Goal: Task Accomplishment & Management: Manage account settings

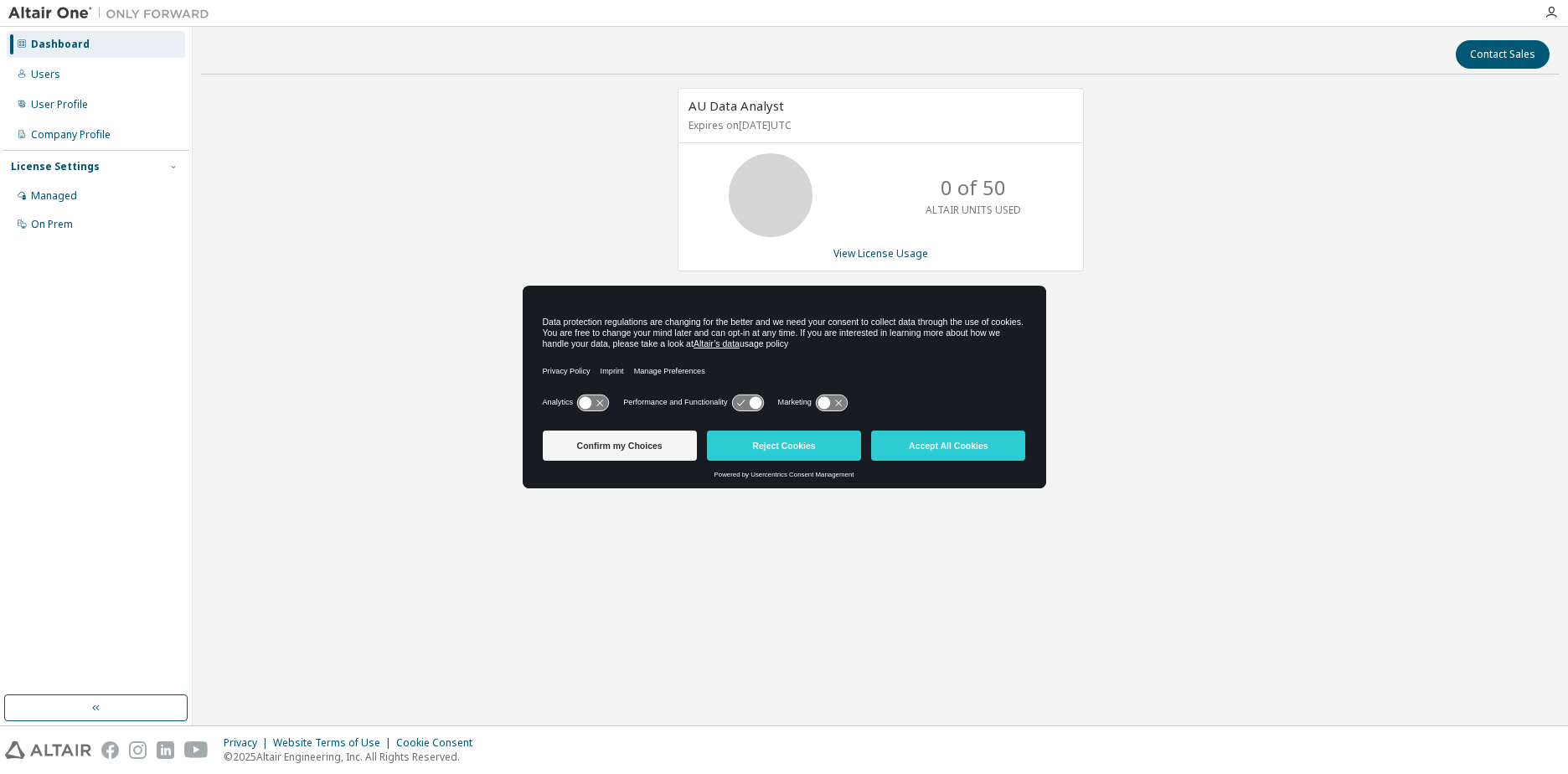
click at [437, 361] on div "AU Data Analyst Expires on [DATE] UTC 0 of 50 ALTAIR UNITS USED View License Us…" at bounding box center [881, 339] width 1359 height 504
click at [919, 429] on div "Data protection regulations are changing for the better and we need your consen…" at bounding box center [784, 387] width 523 height 203
drag, startPoint x: 919, startPoint y: 429, endPoint x: 926, endPoint y: 436, distance: 9.9
click at [926, 436] on button "Accept All Cookies" at bounding box center [948, 446] width 154 height 30
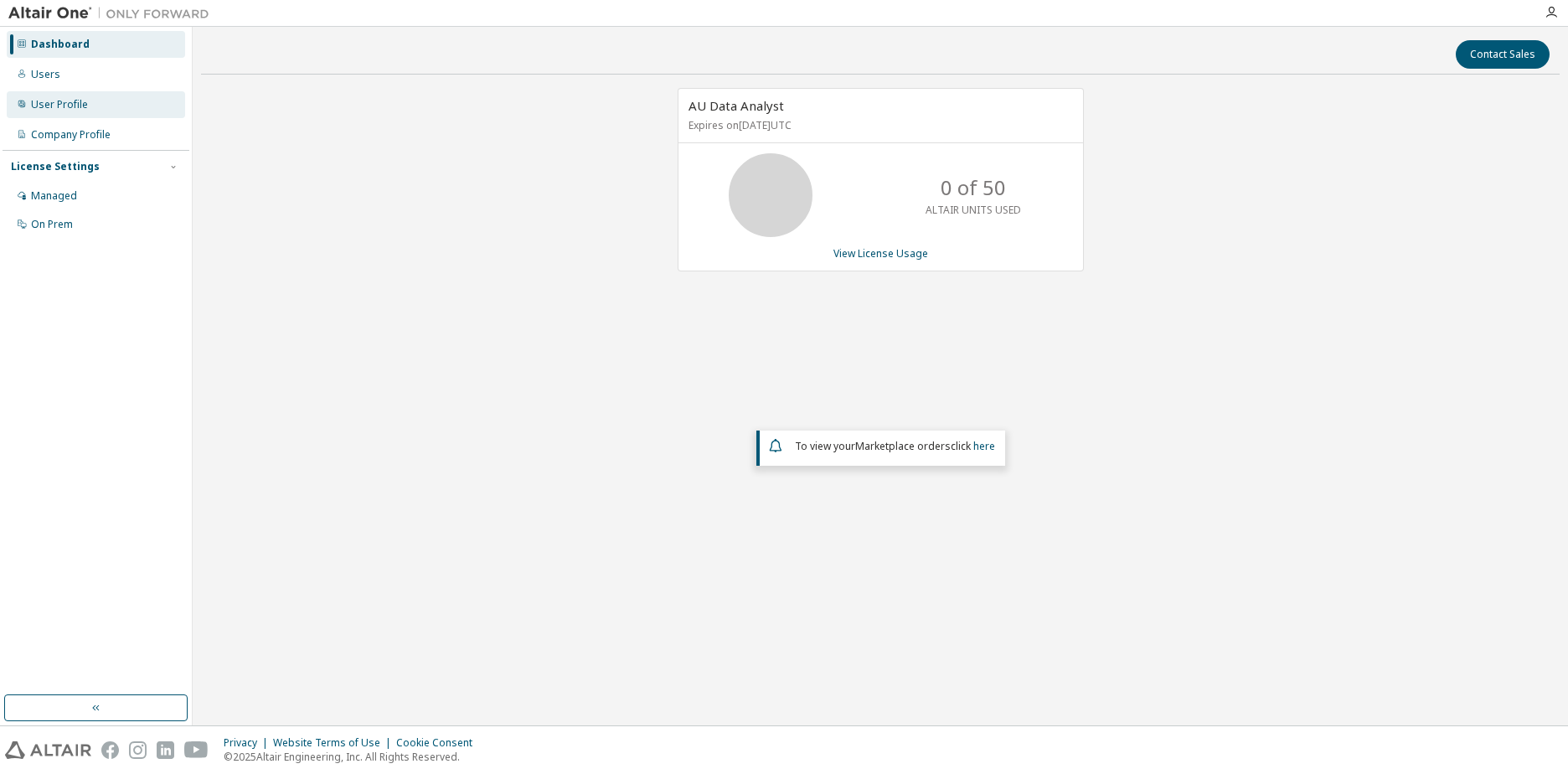
click at [76, 104] on div "User Profile" at bounding box center [59, 104] width 57 height 14
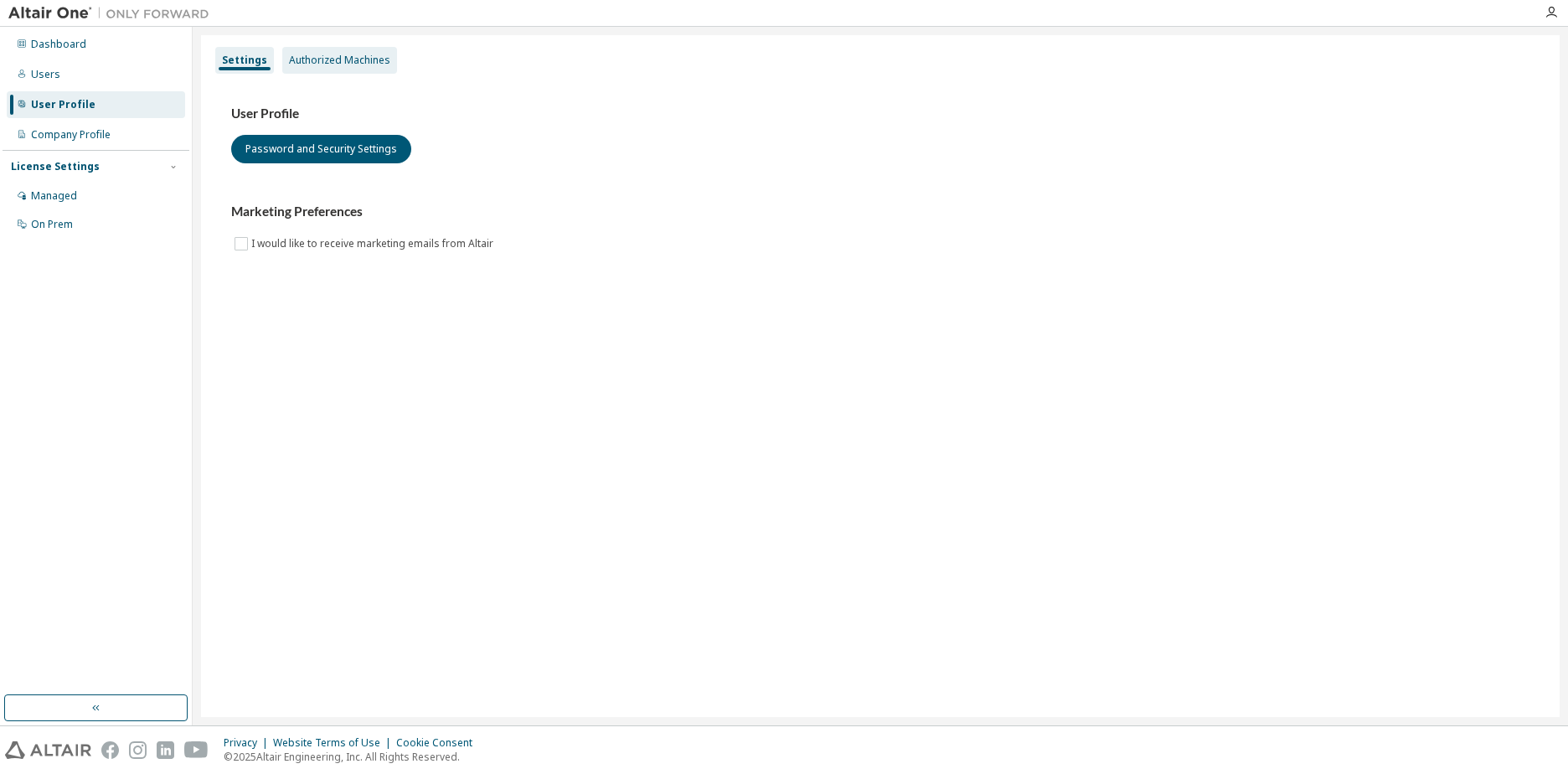
click at [360, 54] on div "Authorized Machines" at bounding box center [340, 60] width 102 height 14
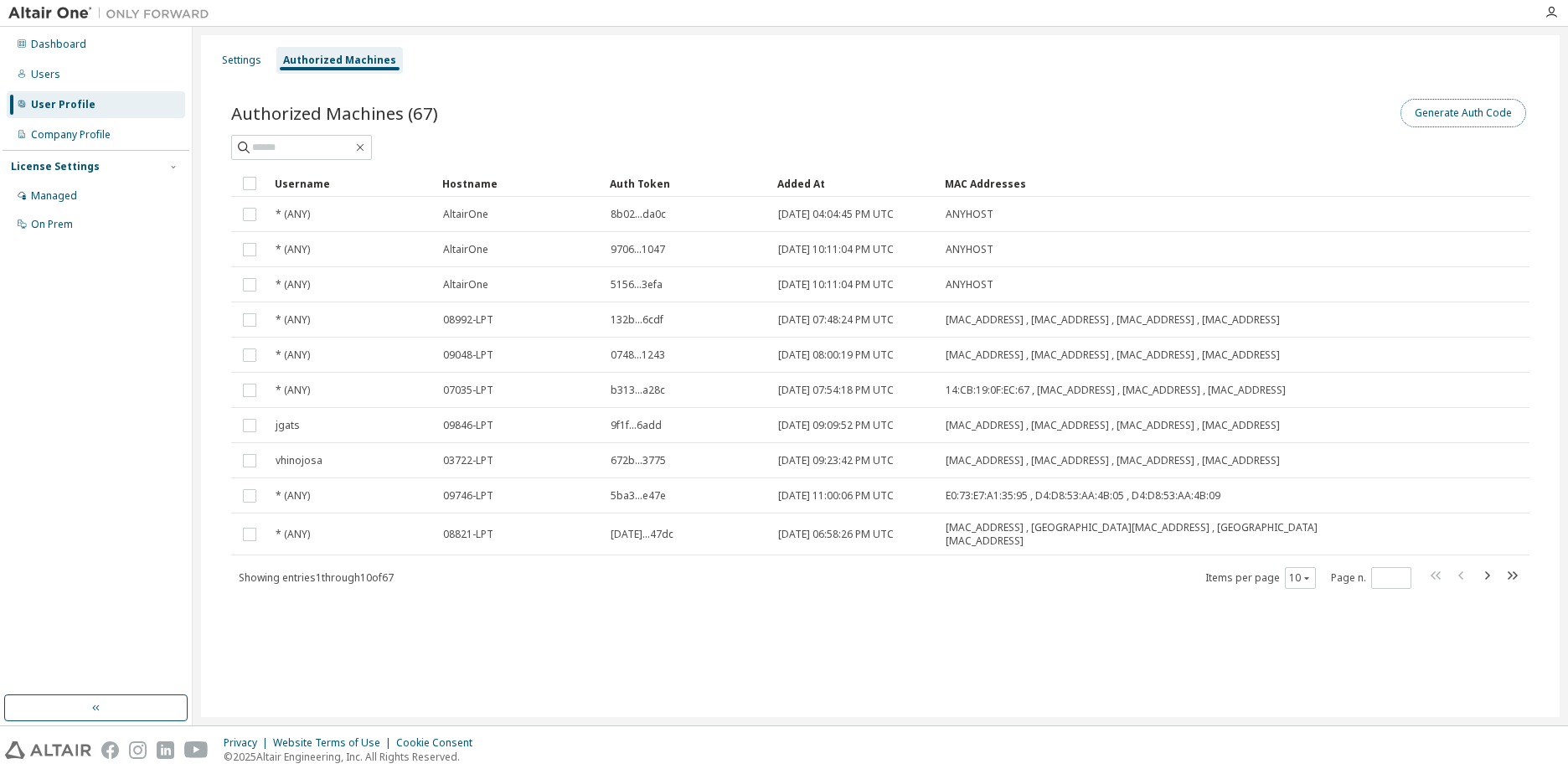
click at [1434, 102] on button "Generate Auth Code" at bounding box center [1463, 113] width 126 height 28
click at [1446, 109] on button "Generate Auth Code" at bounding box center [1463, 113] width 126 height 28
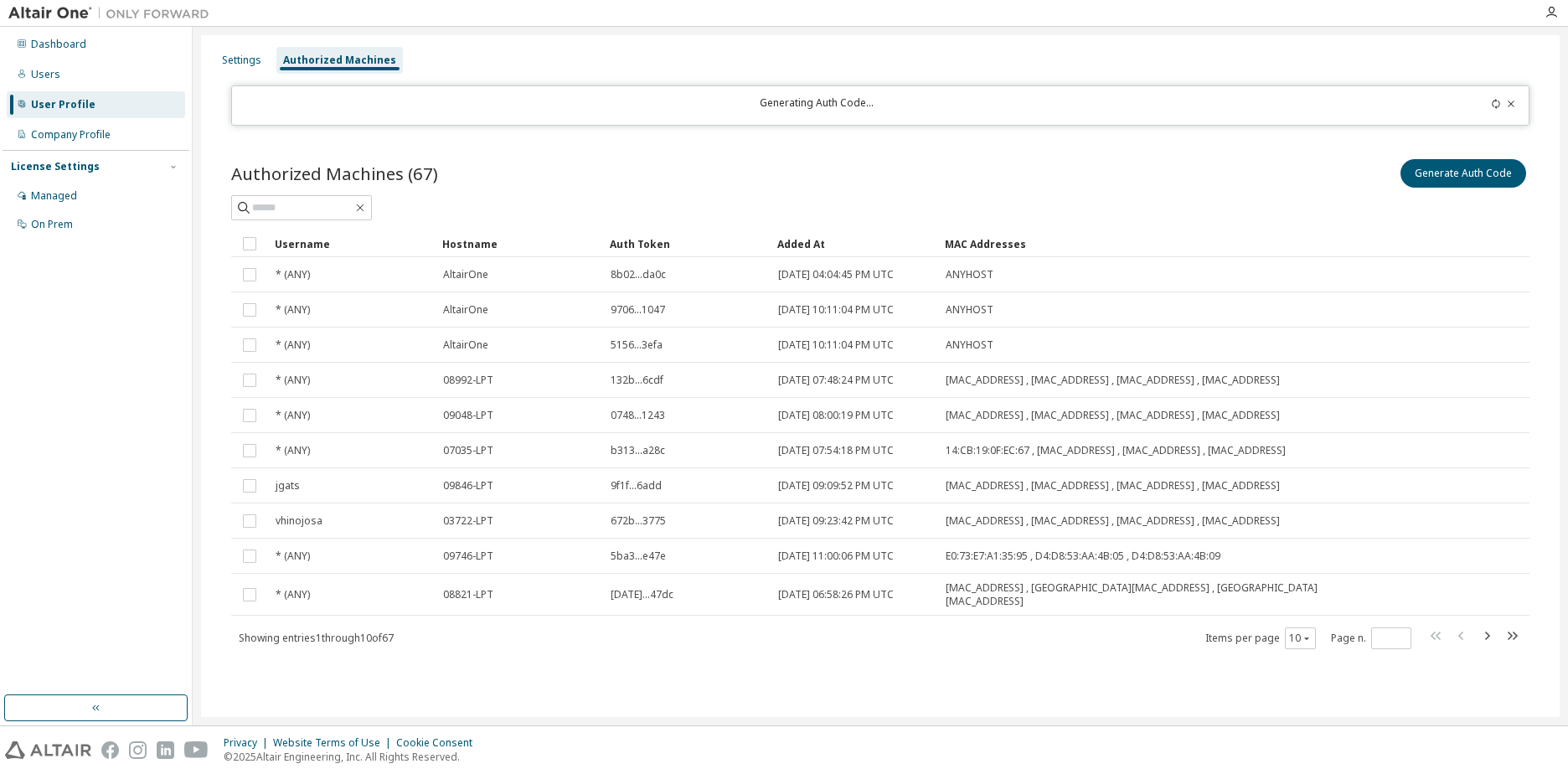
click at [1489, 93] on div "Generating Auth Code..." at bounding box center [880, 105] width 1298 height 40
click at [1493, 105] on icon at bounding box center [1495, 103] width 10 height 10
click at [1486, 171] on button "Generate Auth Code" at bounding box center [1463, 172] width 126 height 28
click at [249, 62] on div "Settings" at bounding box center [241, 60] width 39 height 14
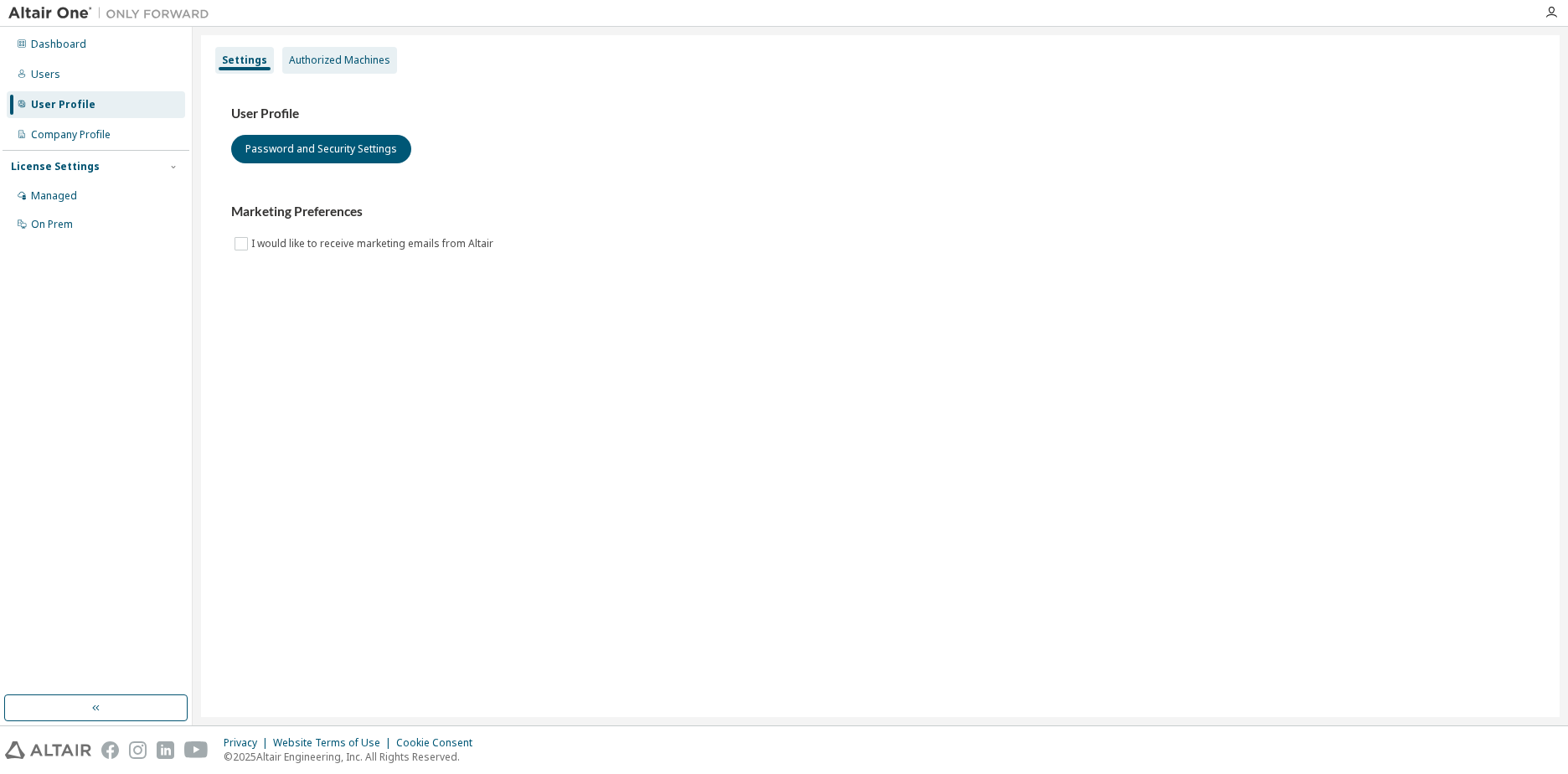
click at [317, 61] on div "Authorized Machines" at bounding box center [340, 60] width 102 height 14
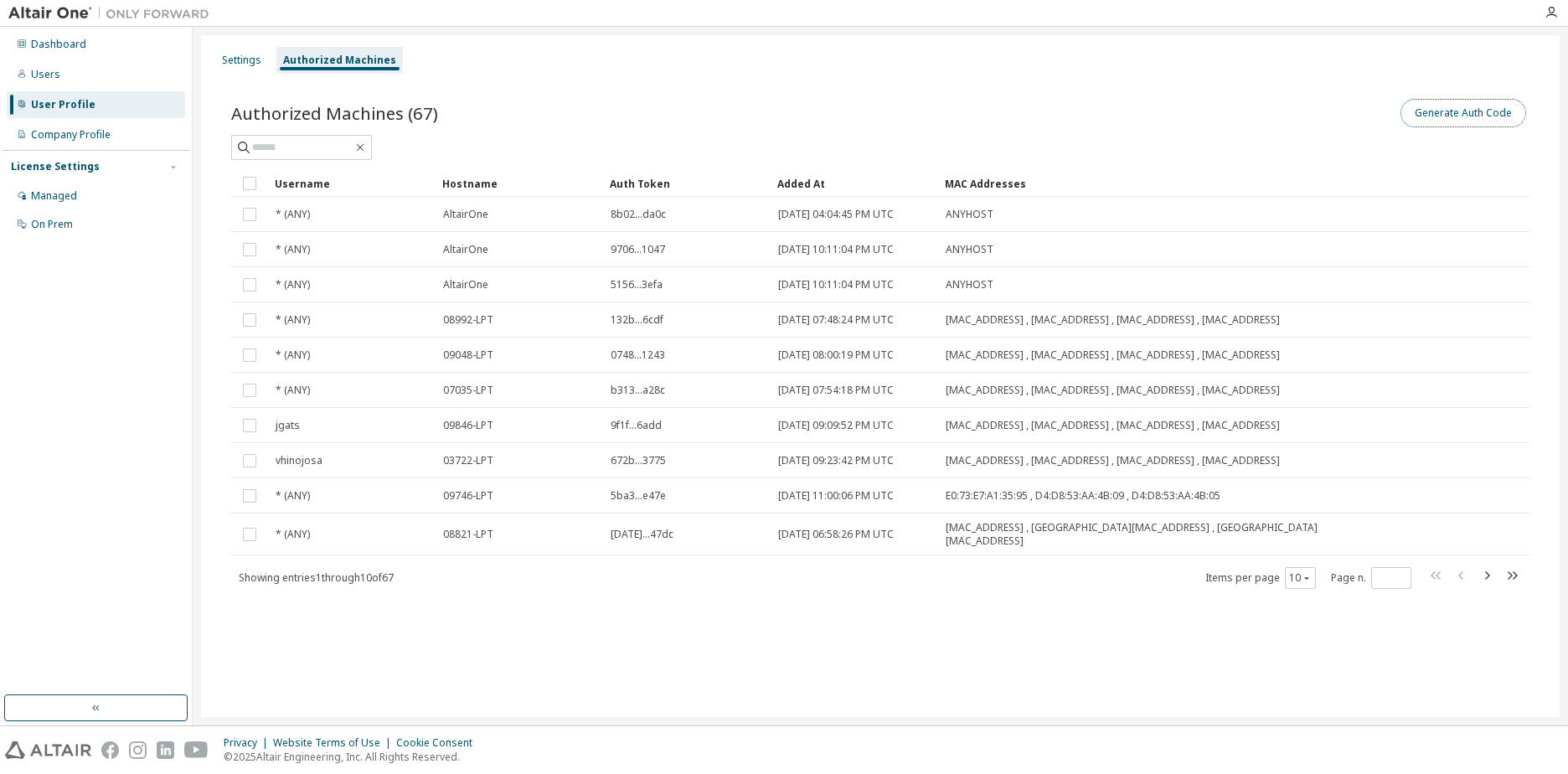
click at [1464, 113] on button "Generate Auth Code" at bounding box center [1463, 113] width 126 height 28
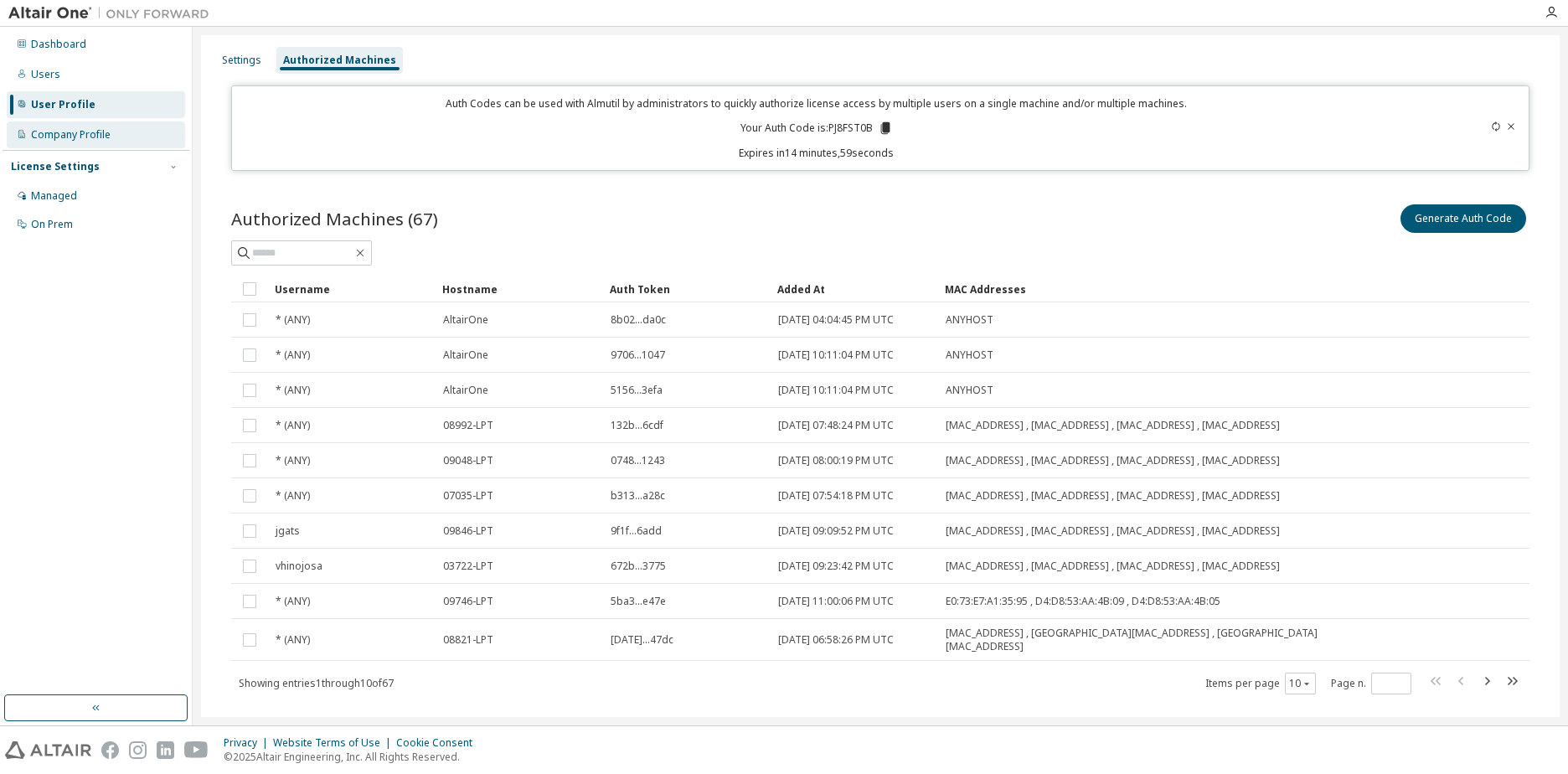
click at [93, 125] on div "Company Profile" at bounding box center [95, 135] width 179 height 27
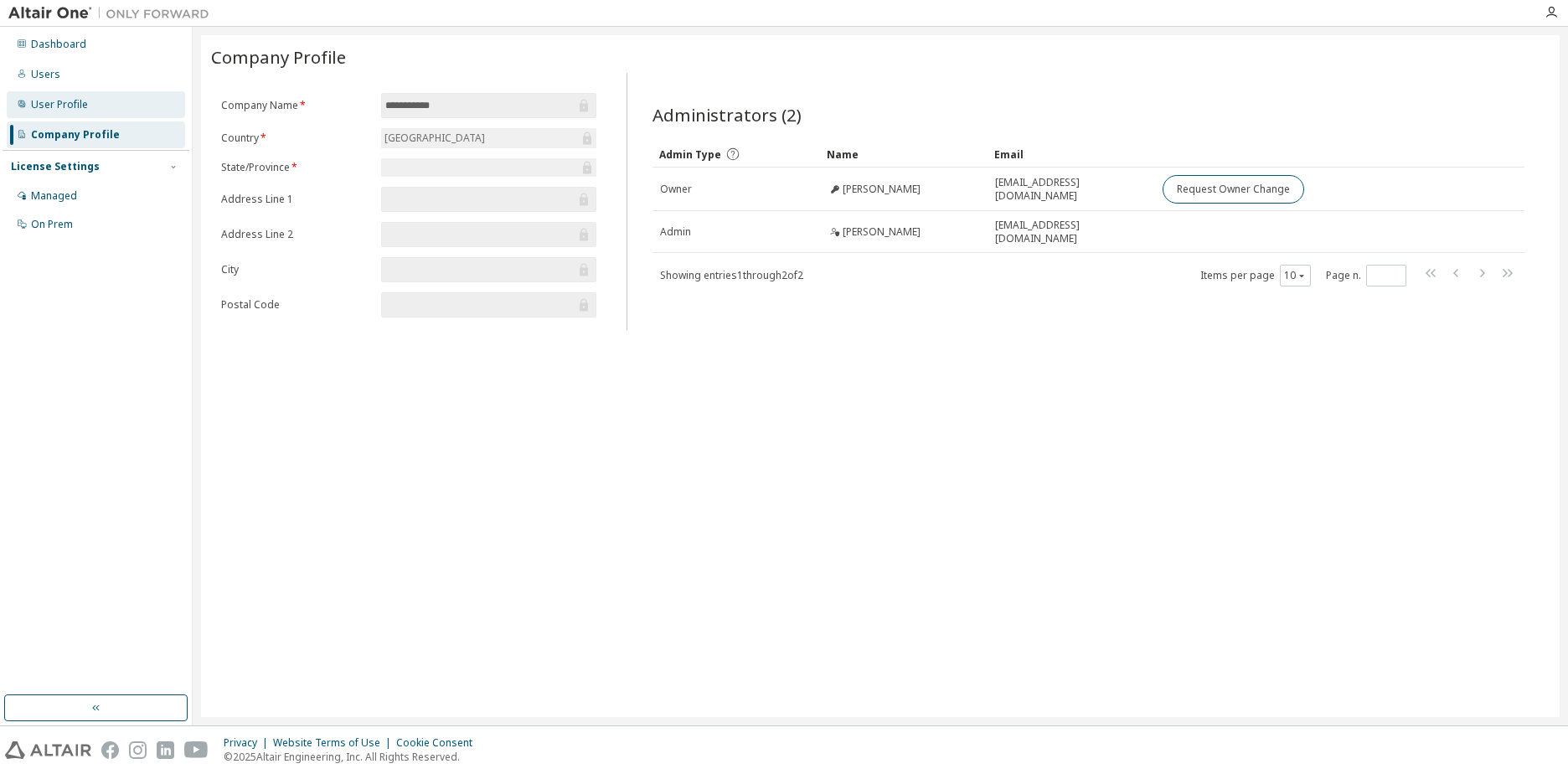
click at [63, 98] on div "User Profile" at bounding box center [59, 104] width 57 height 14
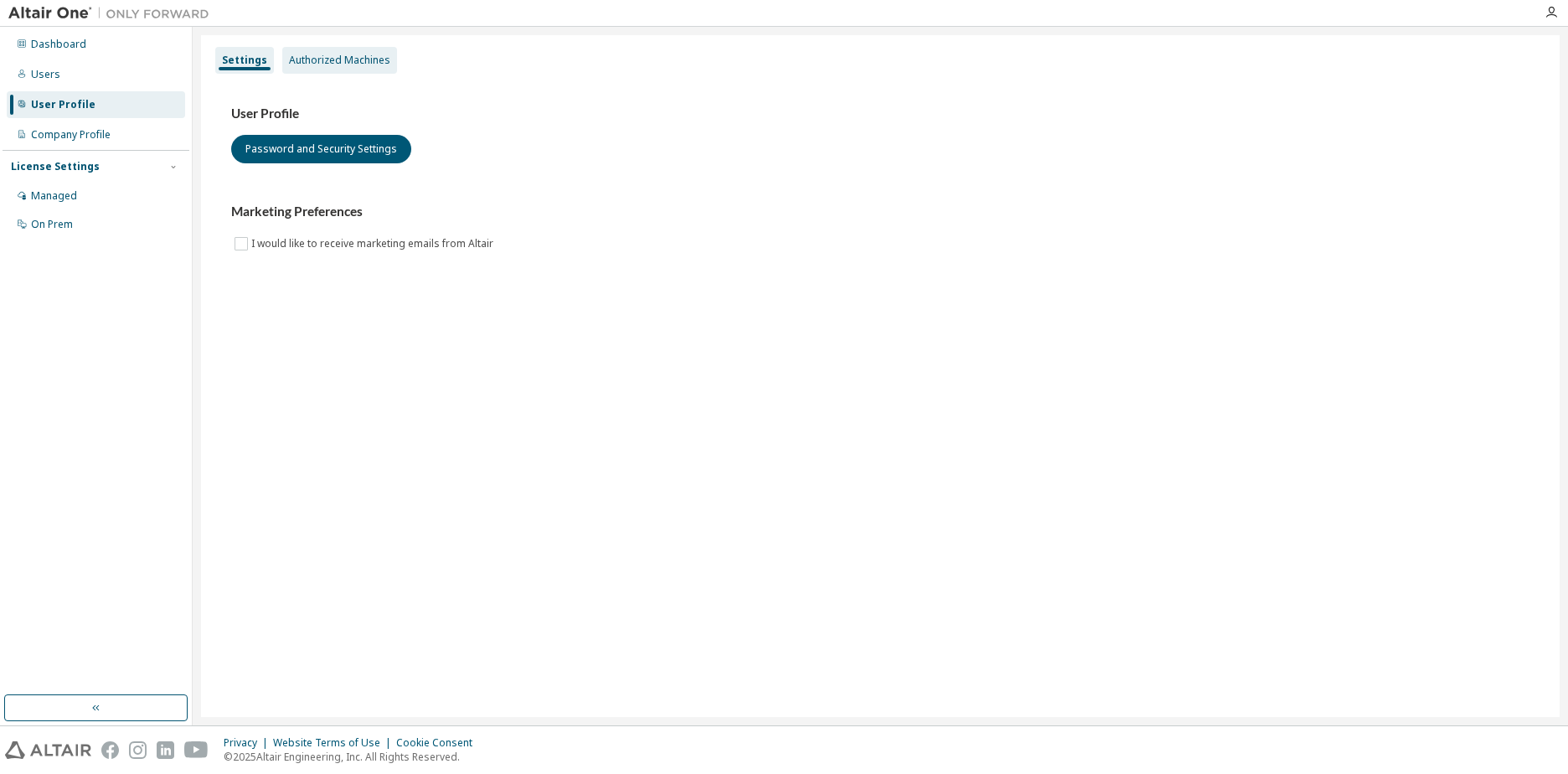
click at [336, 61] on div "Authorized Machines" at bounding box center [340, 60] width 102 height 14
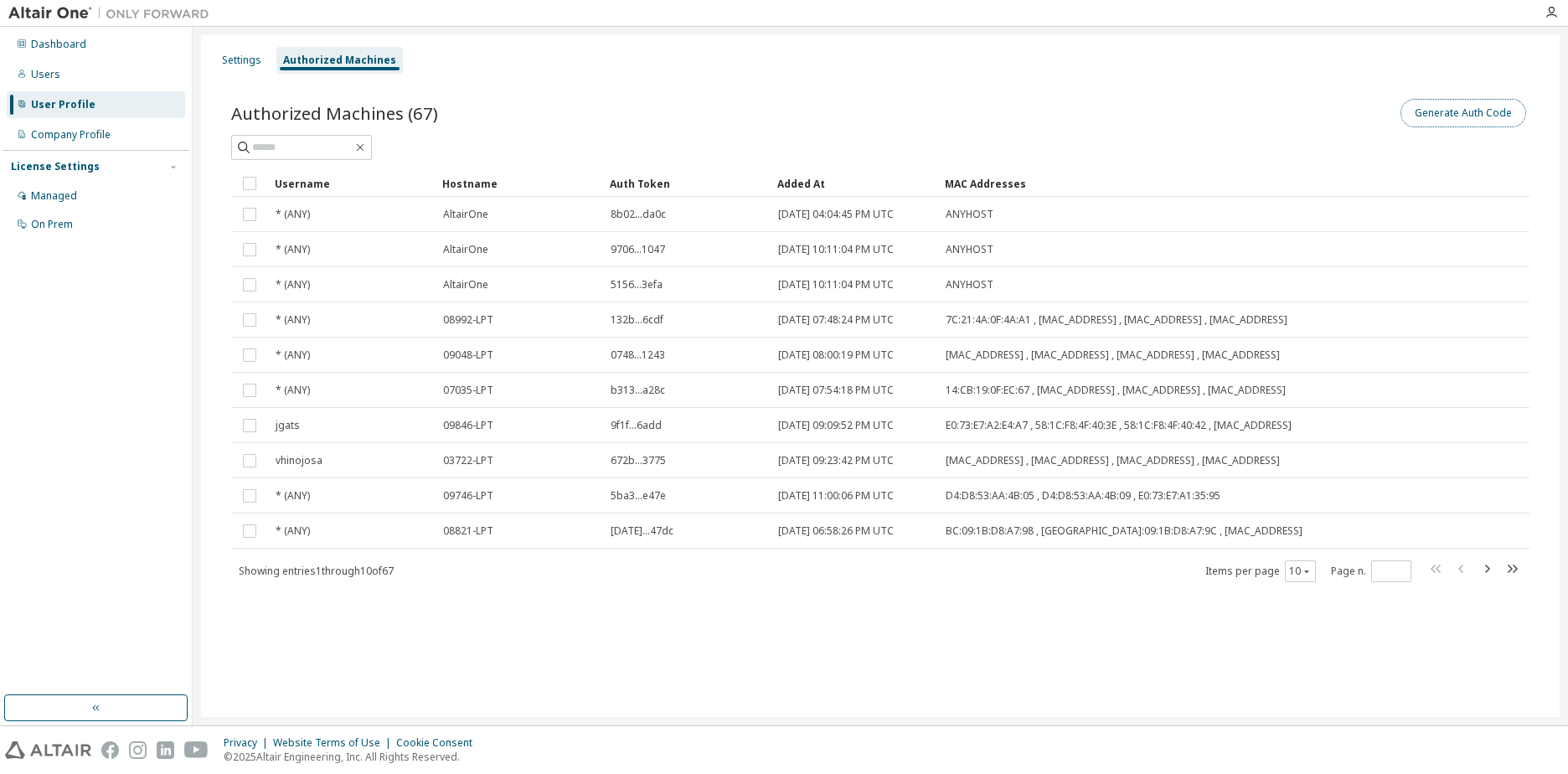
click at [1435, 101] on button "Generate Auth Code" at bounding box center [1463, 113] width 126 height 28
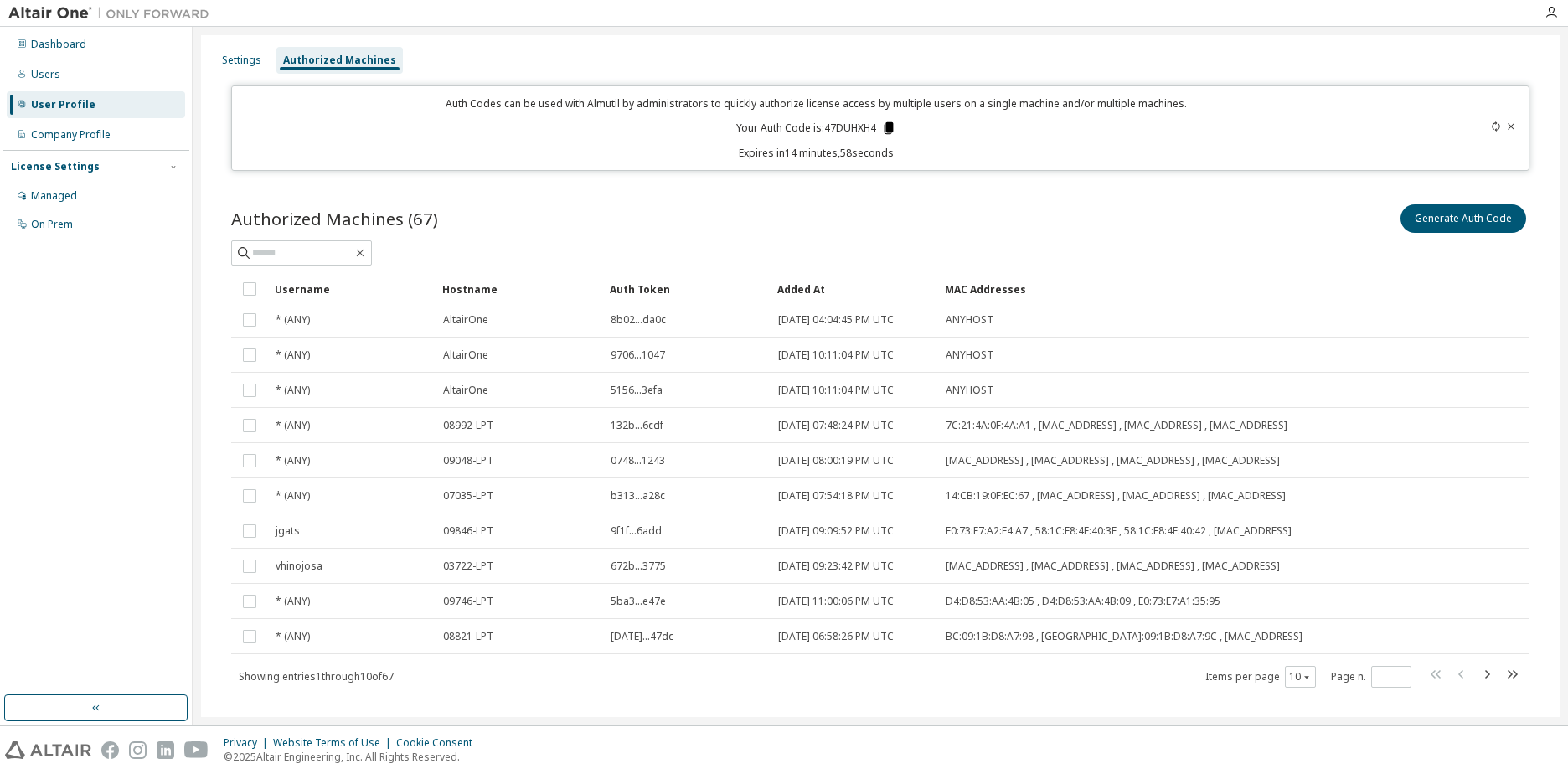
click at [886, 129] on icon at bounding box center [889, 128] width 9 height 12
